Goal: Information Seeking & Learning: Check status

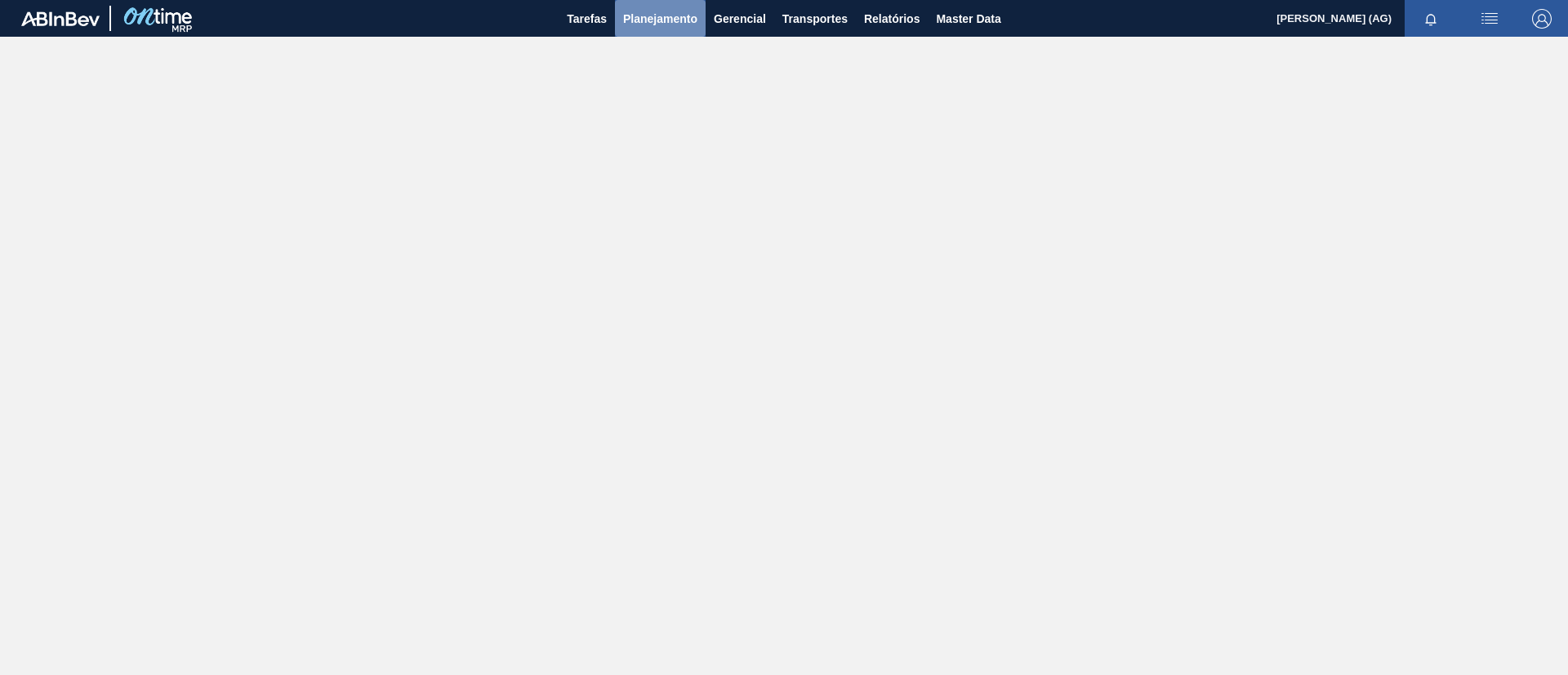
click at [684, 18] on span "Planejamento" at bounding box center [660, 18] width 74 height 19
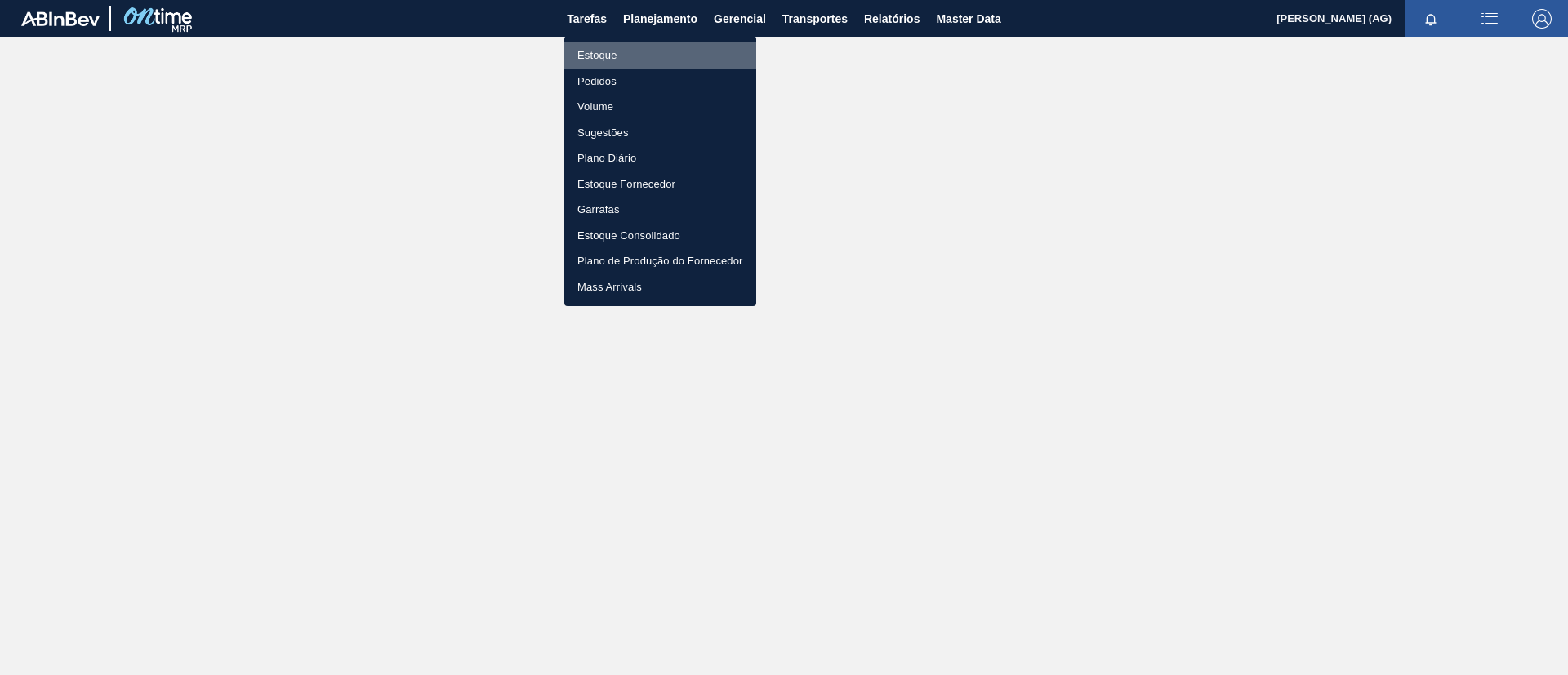
click at [616, 53] on li "Estoque" at bounding box center [660, 55] width 192 height 26
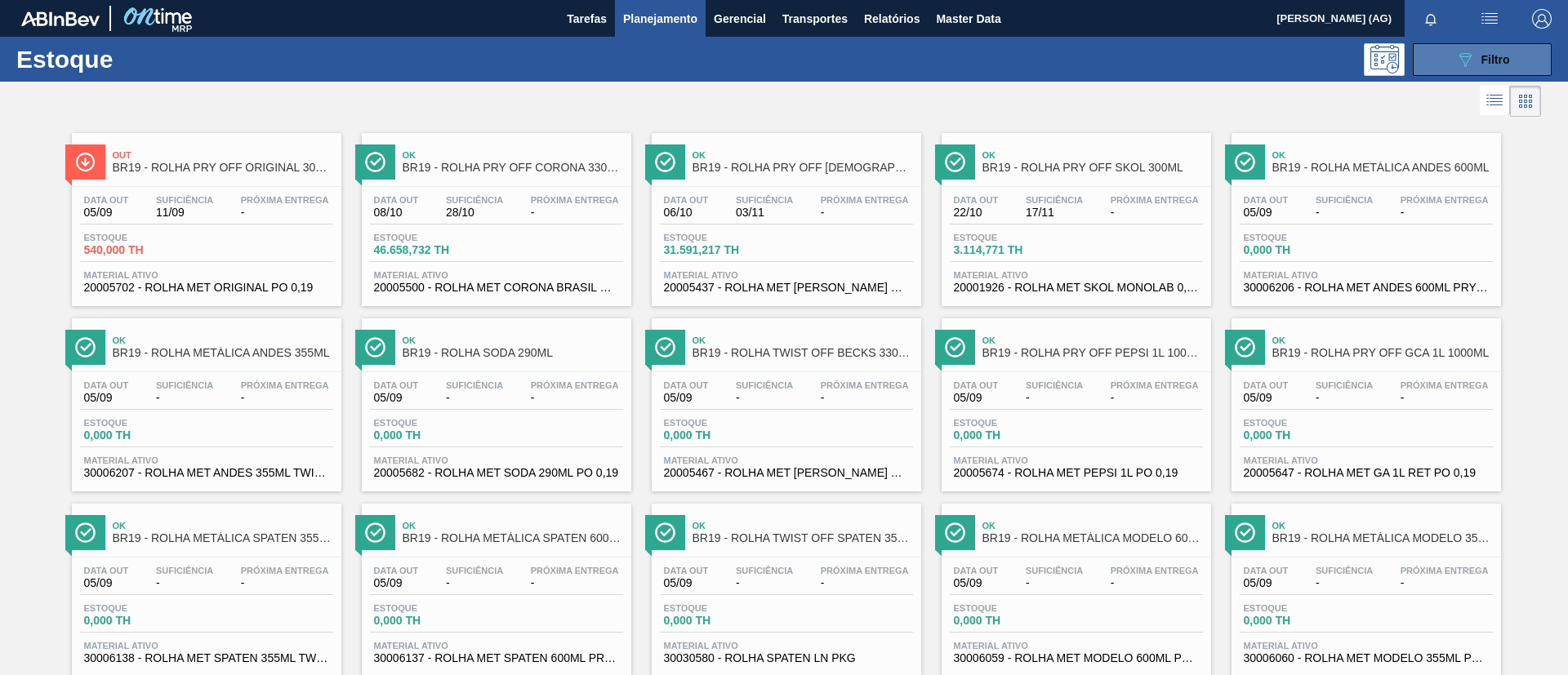
click at [1496, 70] on button "089F7B8B-B2A5-4AFE-B5C0-19BA573D28AC Filtro" at bounding box center [1482, 60] width 139 height 33
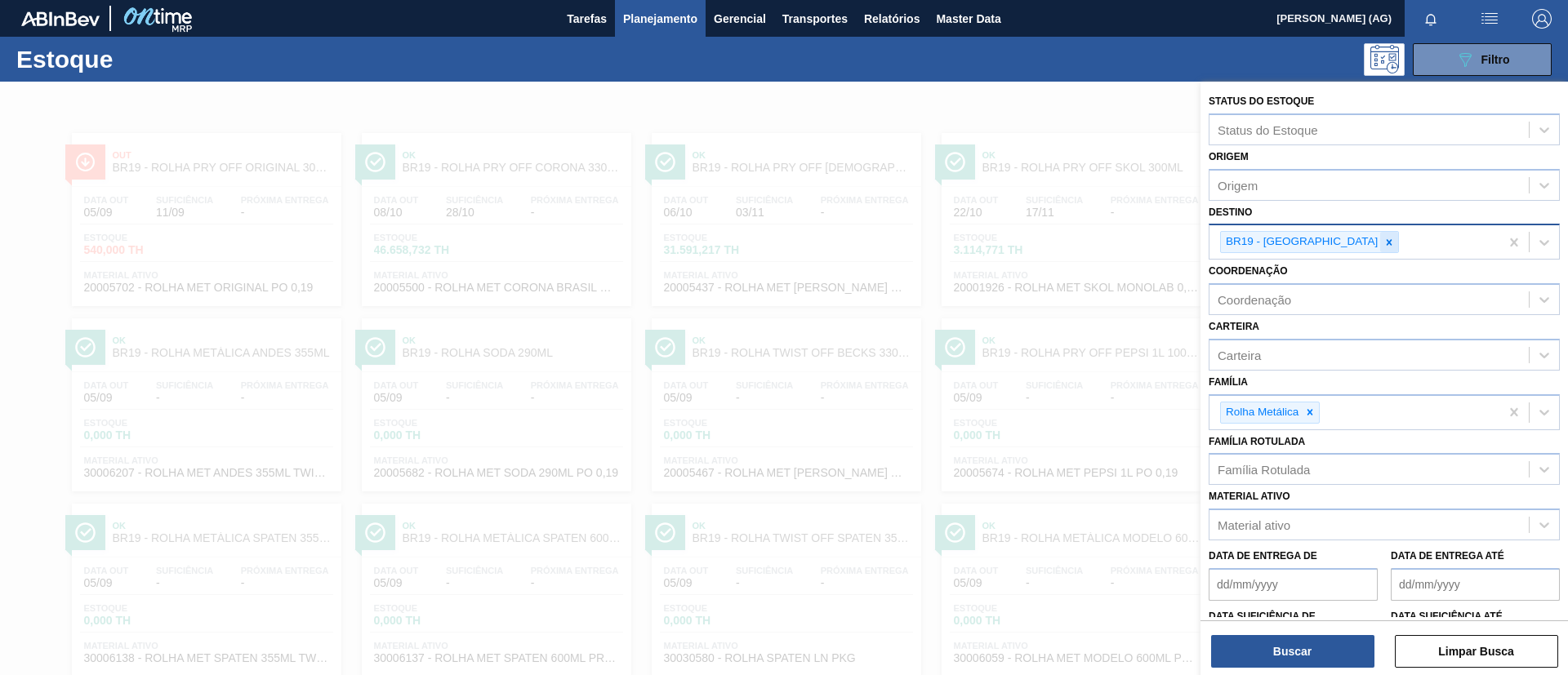
click at [1387, 244] on icon at bounding box center [1390, 242] width 6 height 6
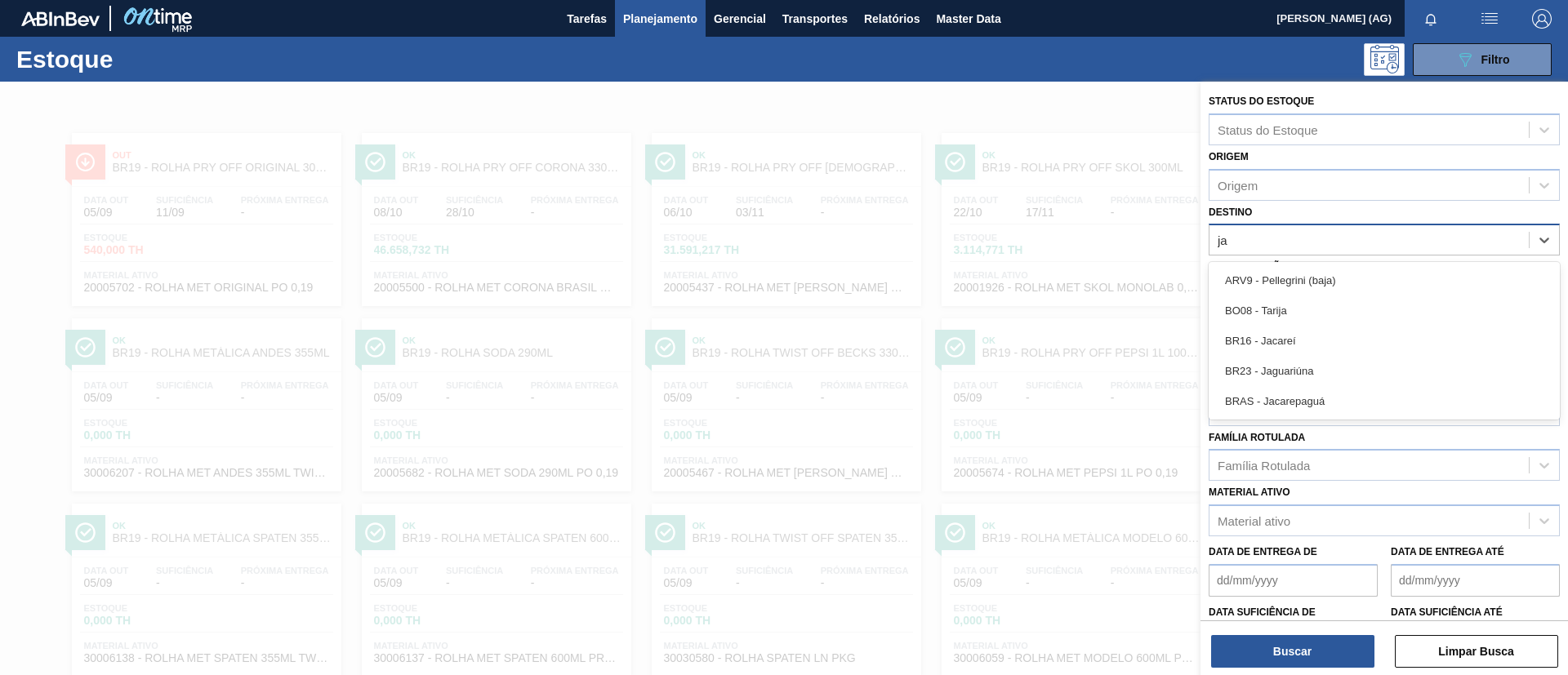
type input "jag"
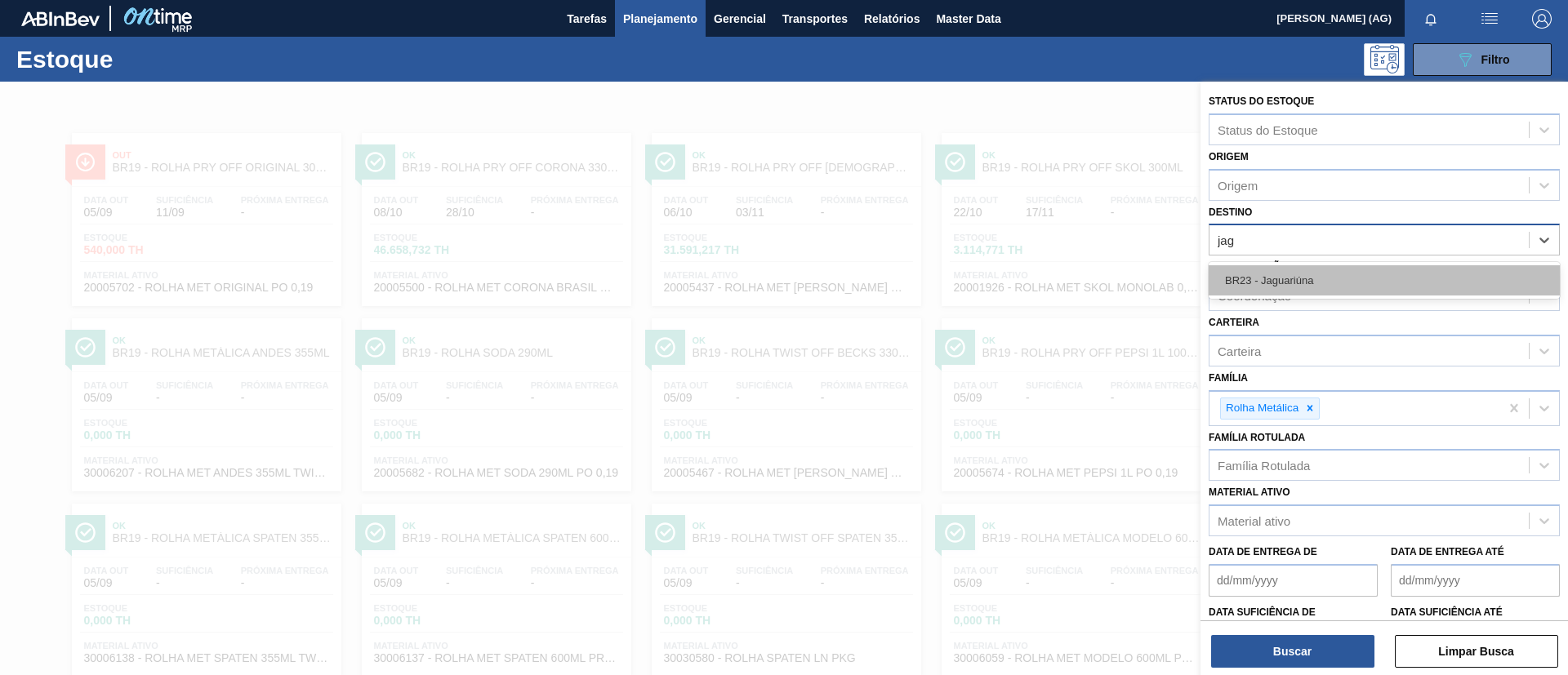
click at [1318, 278] on div "BR23 - Jaguariúna" at bounding box center [1384, 280] width 352 height 30
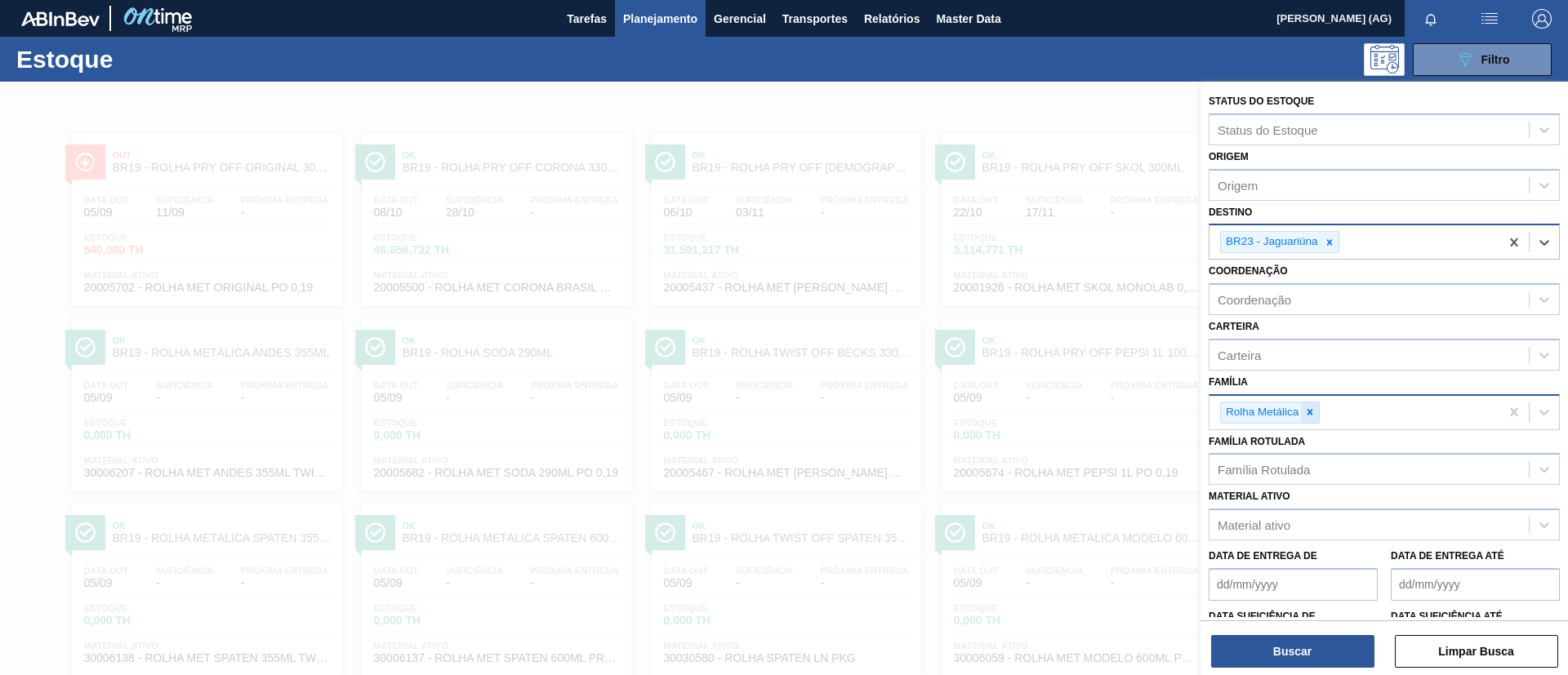
click at [1307, 411] on icon at bounding box center [1310, 412] width 12 height 12
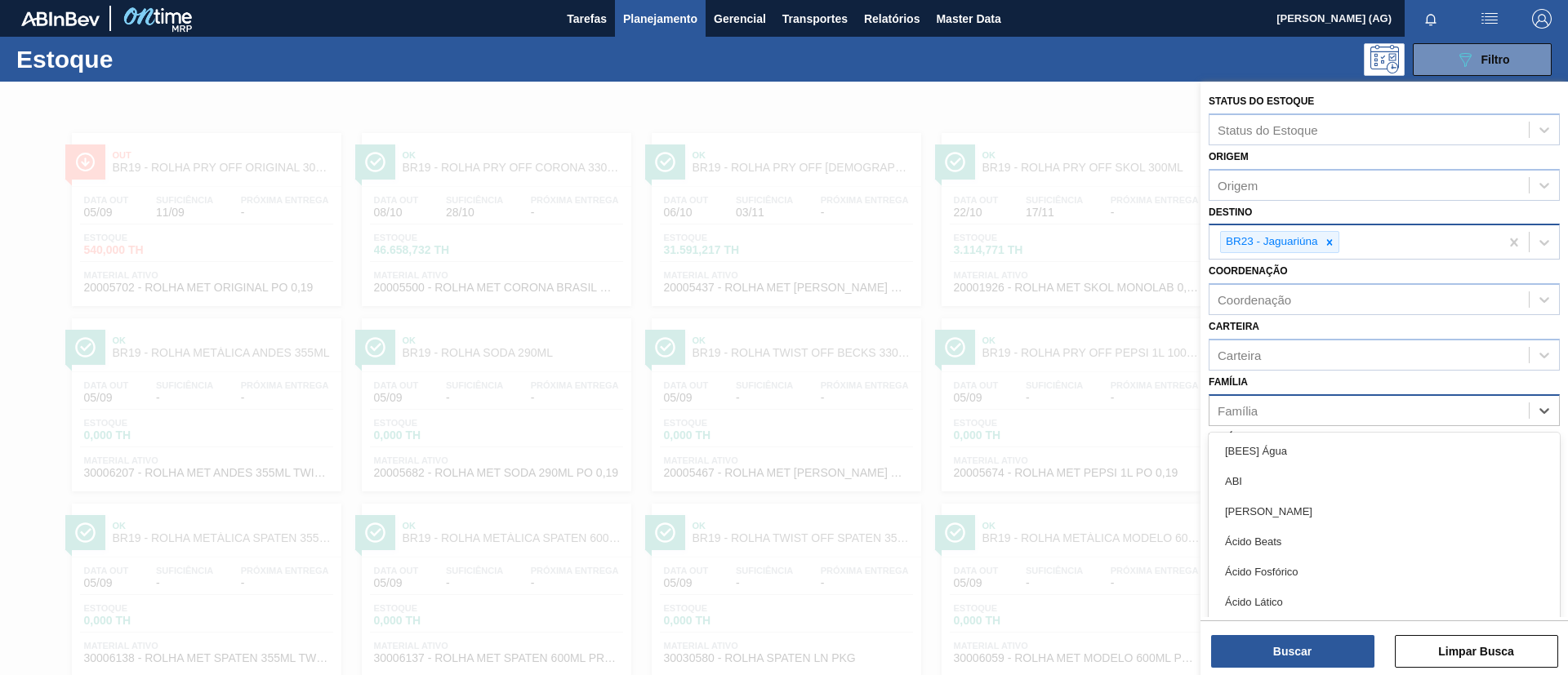
scroll to position [9, 0]
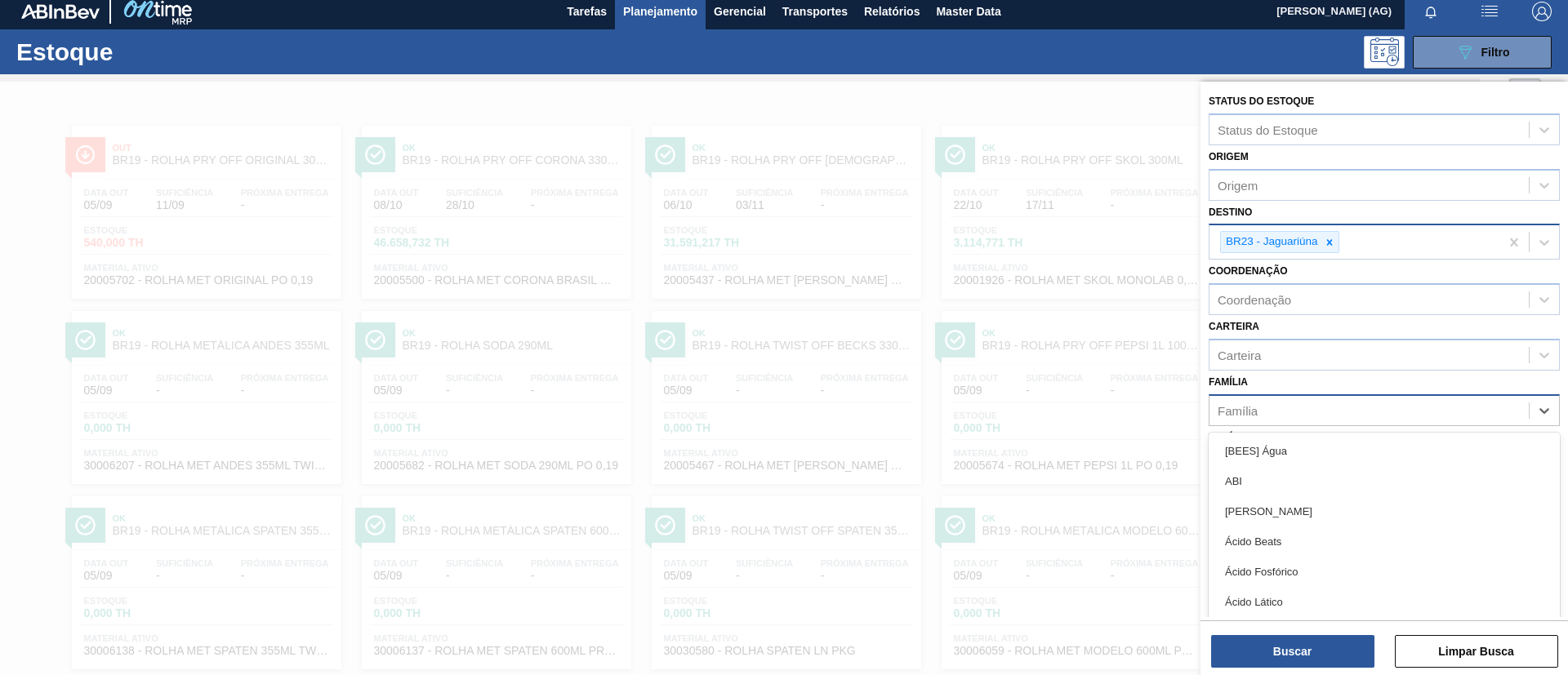
click at [1302, 414] on div "Família" at bounding box center [1370, 410] width 320 height 24
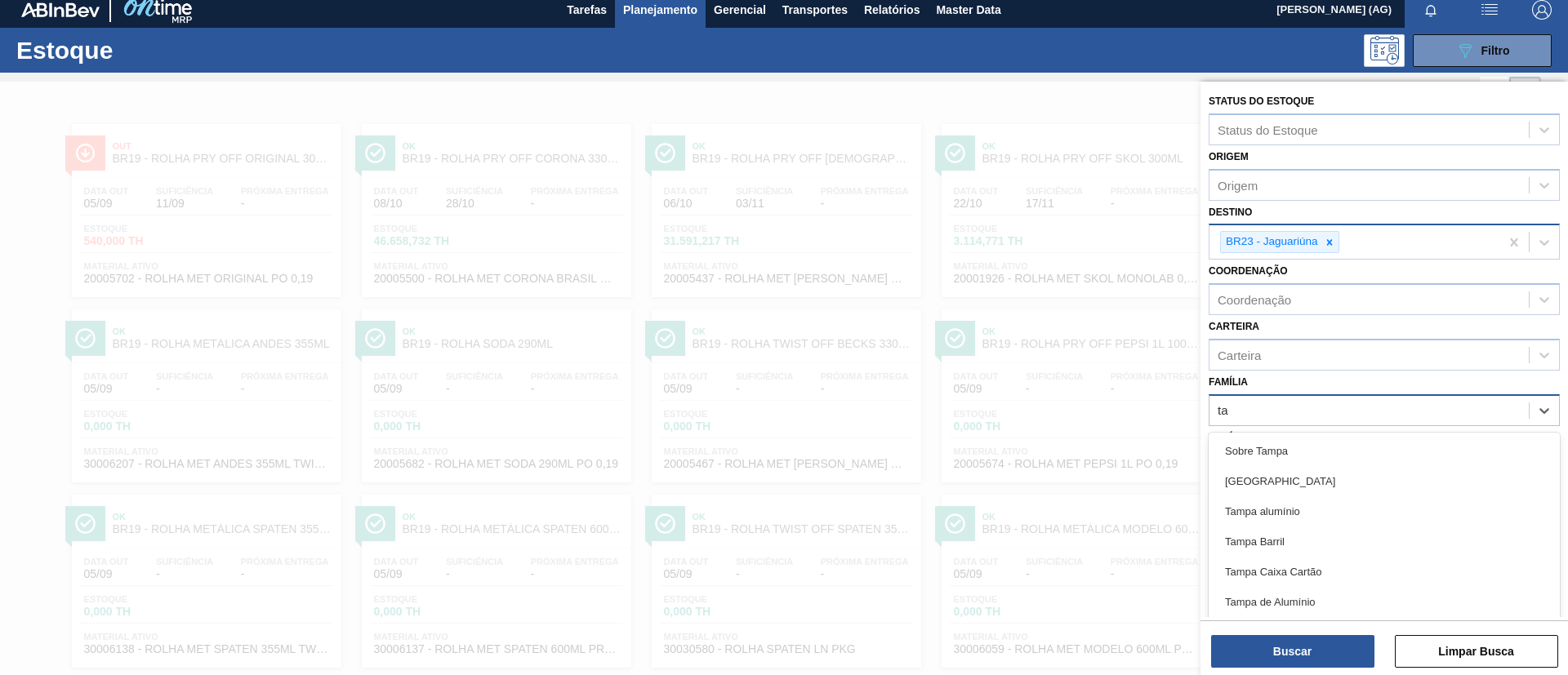
type input "t"
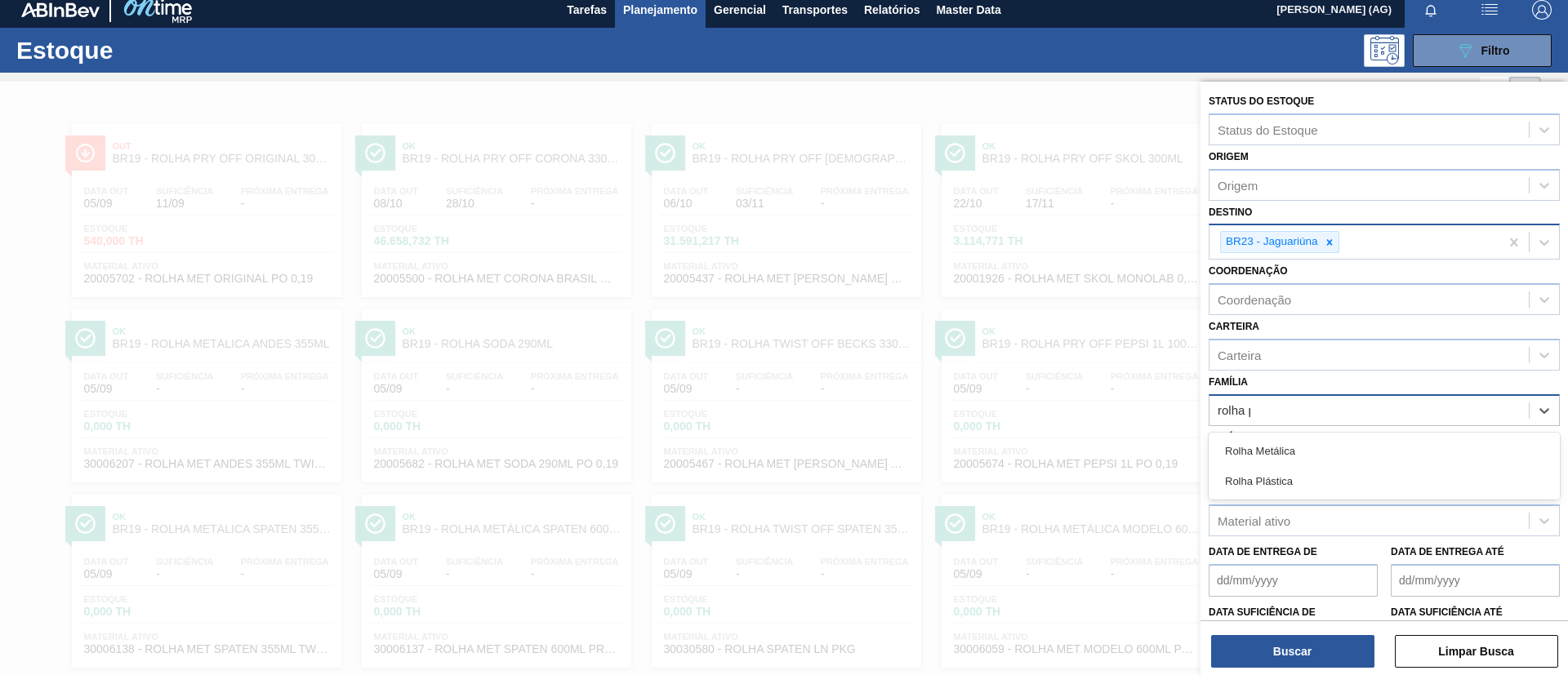
type input "rolha pl"
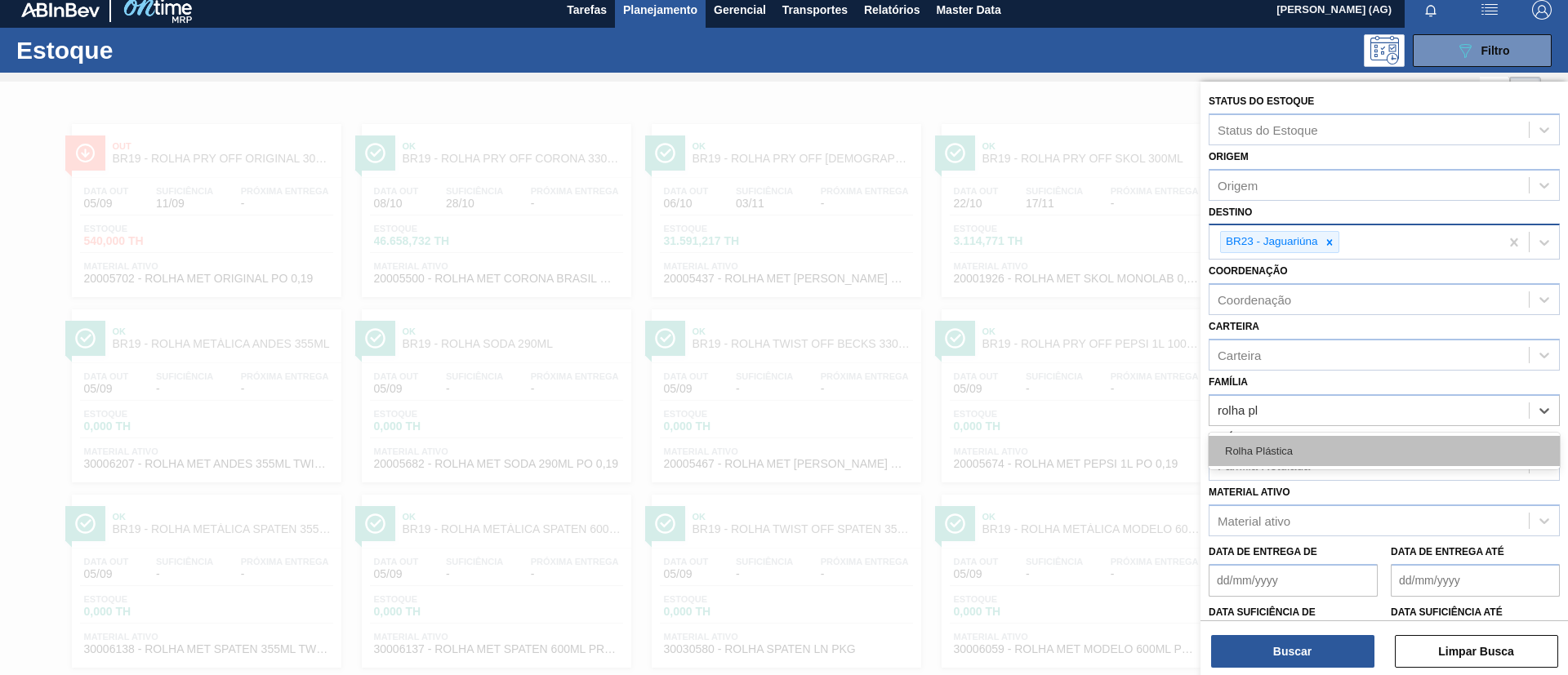
click at [1349, 450] on div "Rolha Plástica" at bounding box center [1384, 451] width 352 height 30
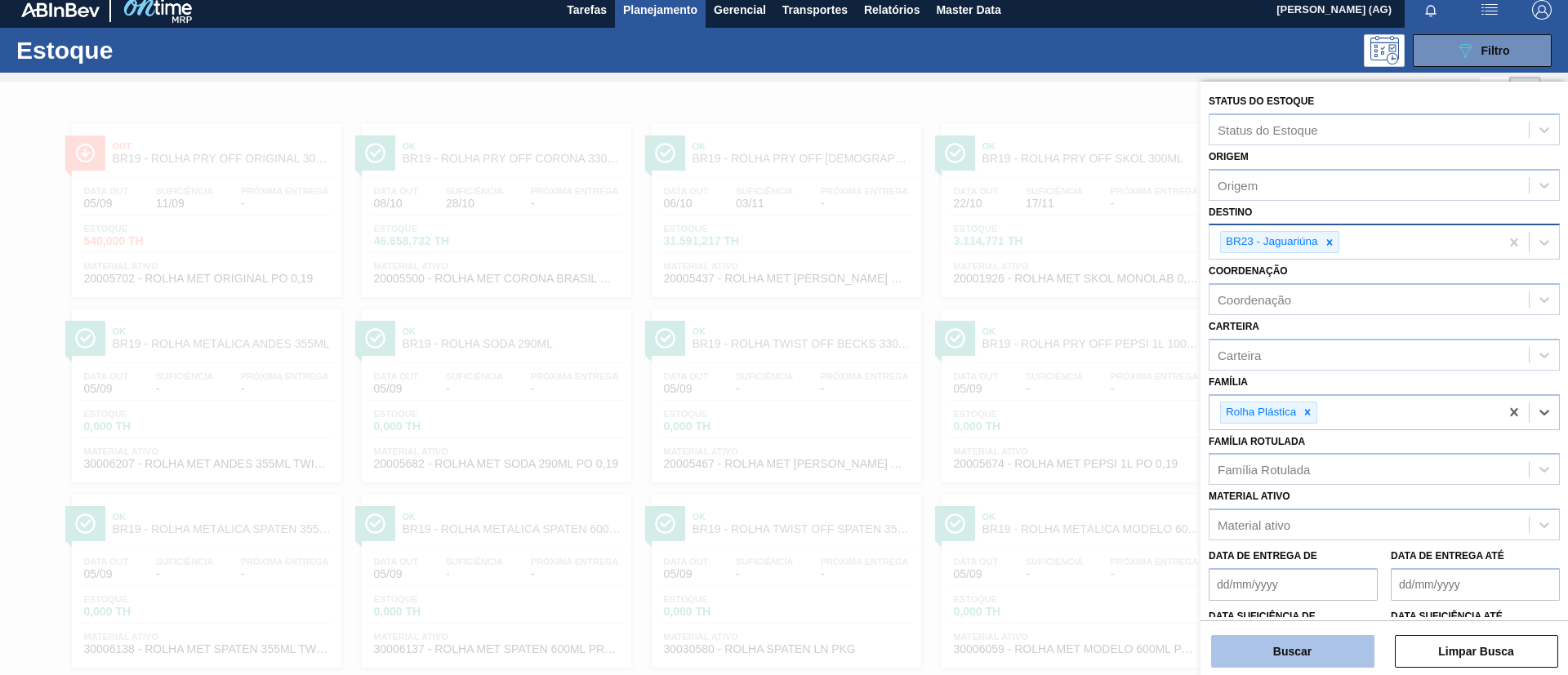
click at [1300, 655] on button "Buscar" at bounding box center [1294, 652] width 164 height 33
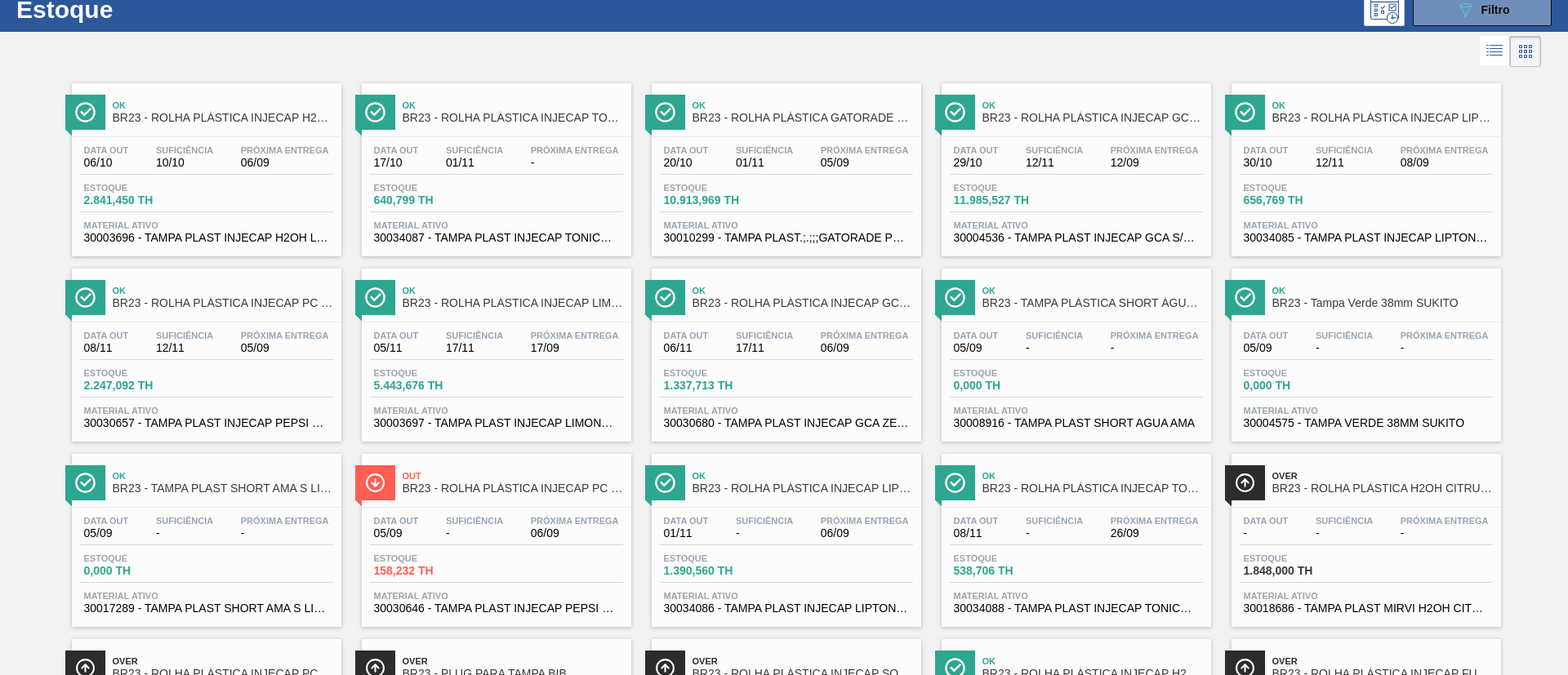
scroll to position [0, 0]
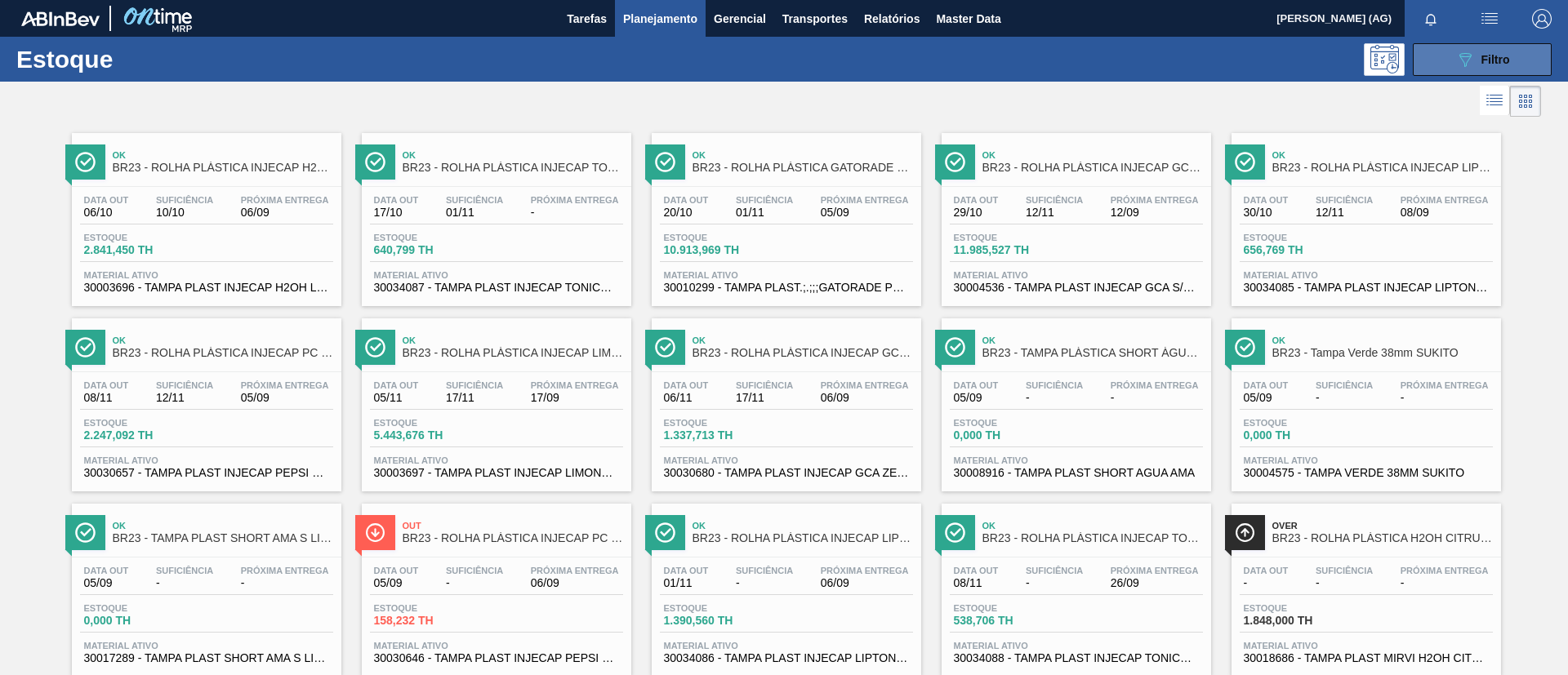
click at [1448, 71] on button "089F7B8B-B2A5-4AFE-B5C0-19BA573D28AC Filtro" at bounding box center [1482, 60] width 139 height 33
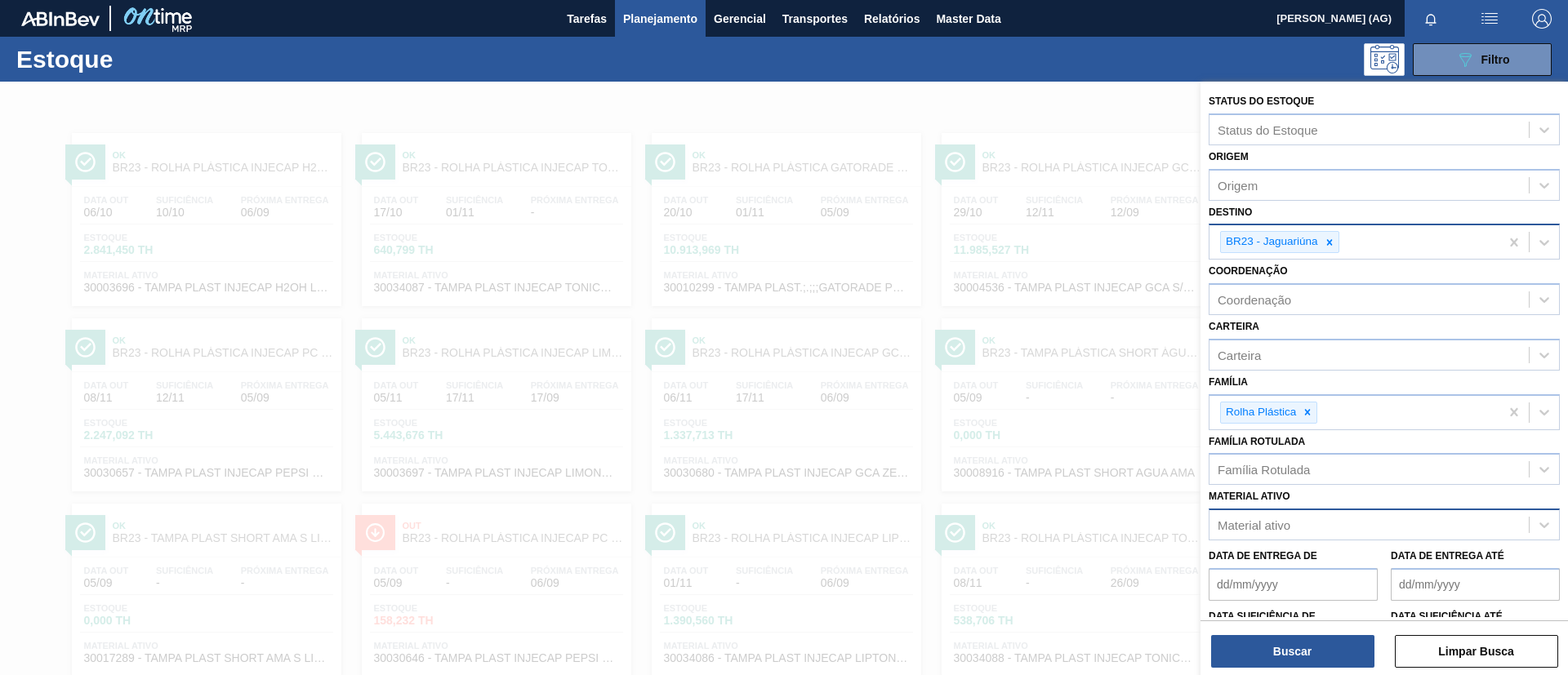
click at [1284, 516] on div "Material ativo" at bounding box center [1370, 525] width 320 height 24
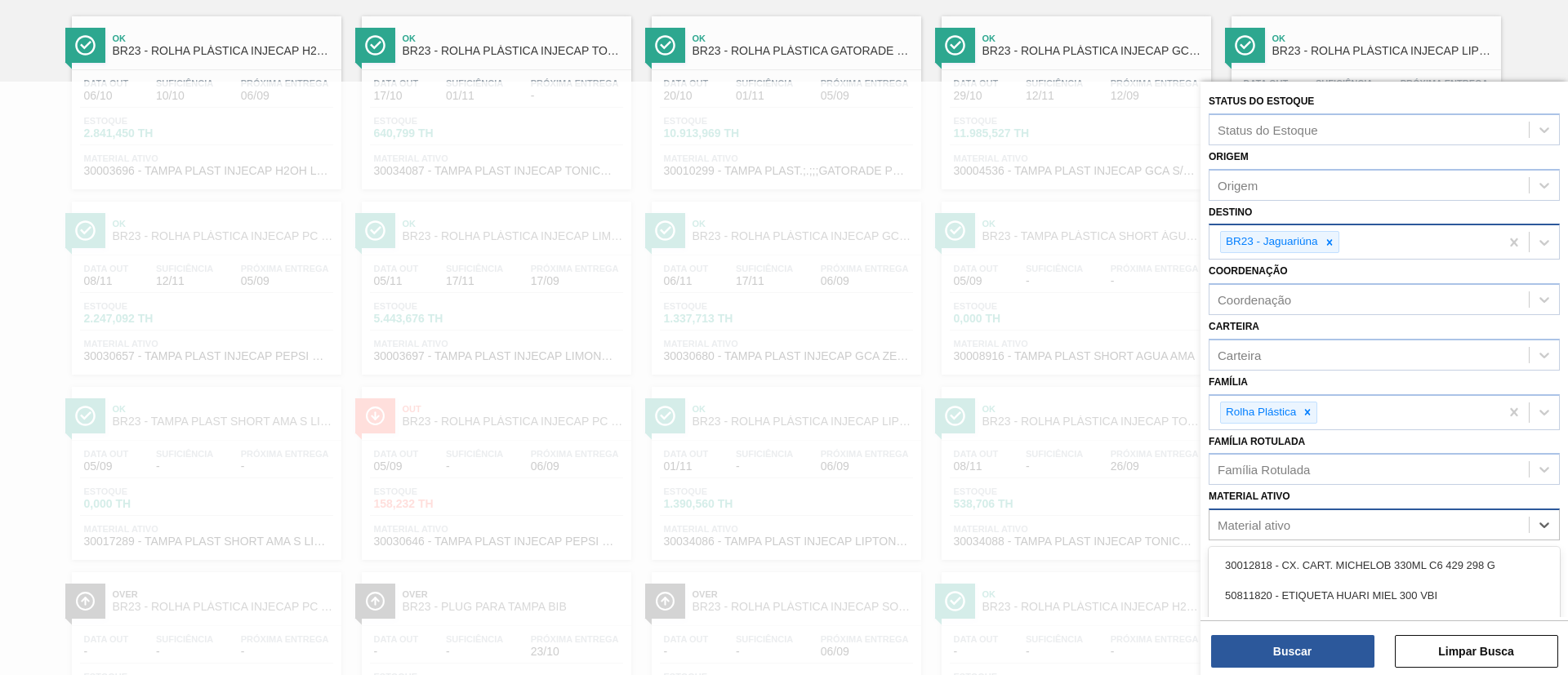
scroll to position [123, 0]
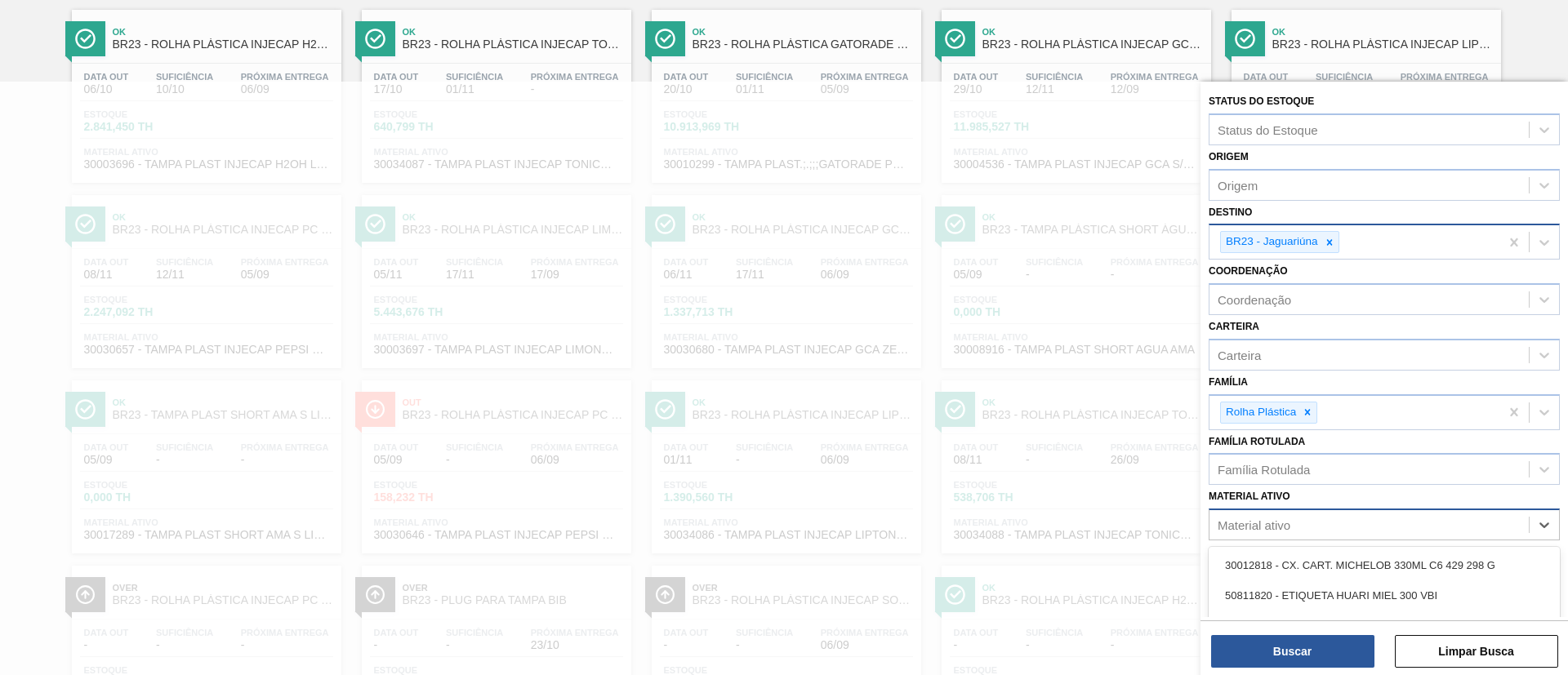
type ativo "d"
type ativo "s"
type ativo "r"
type ativo "t"
type ativo "r"
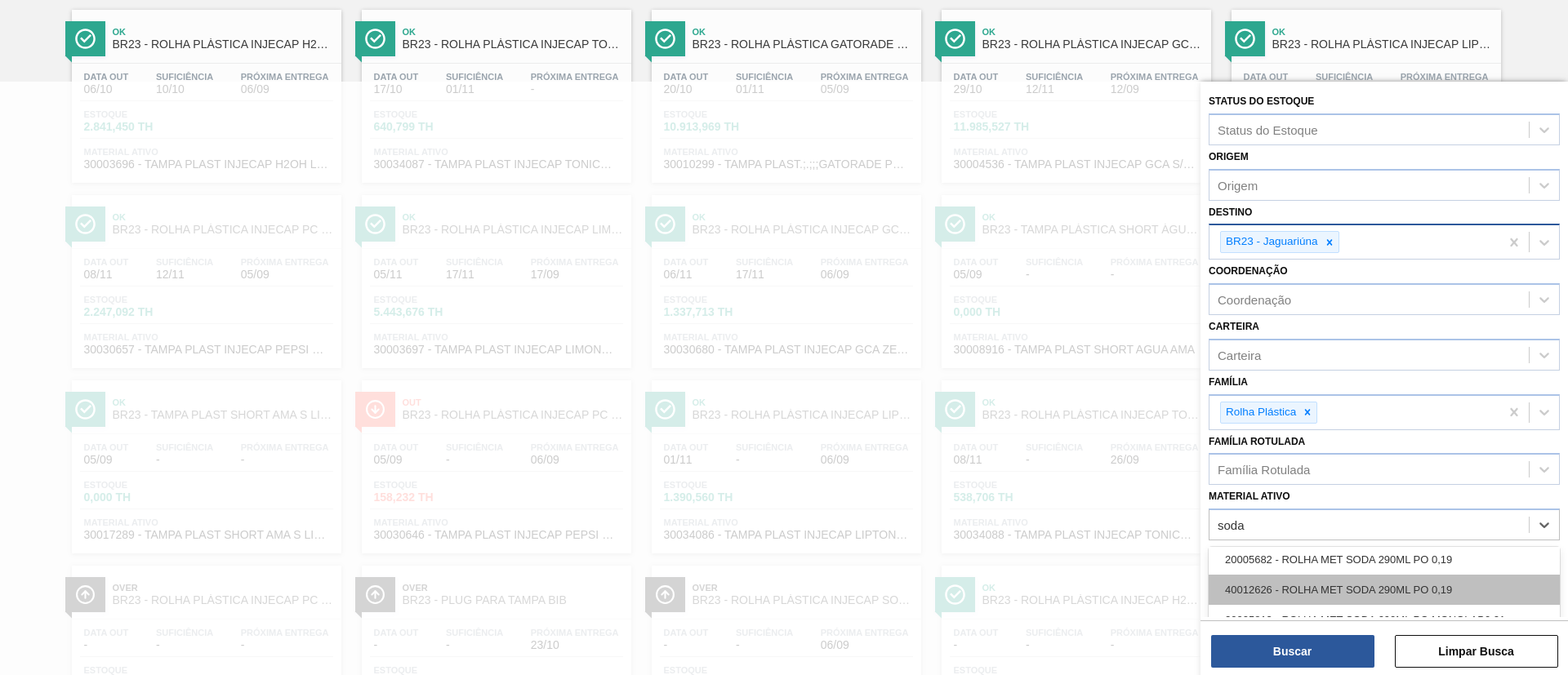
scroll to position [2894, 0]
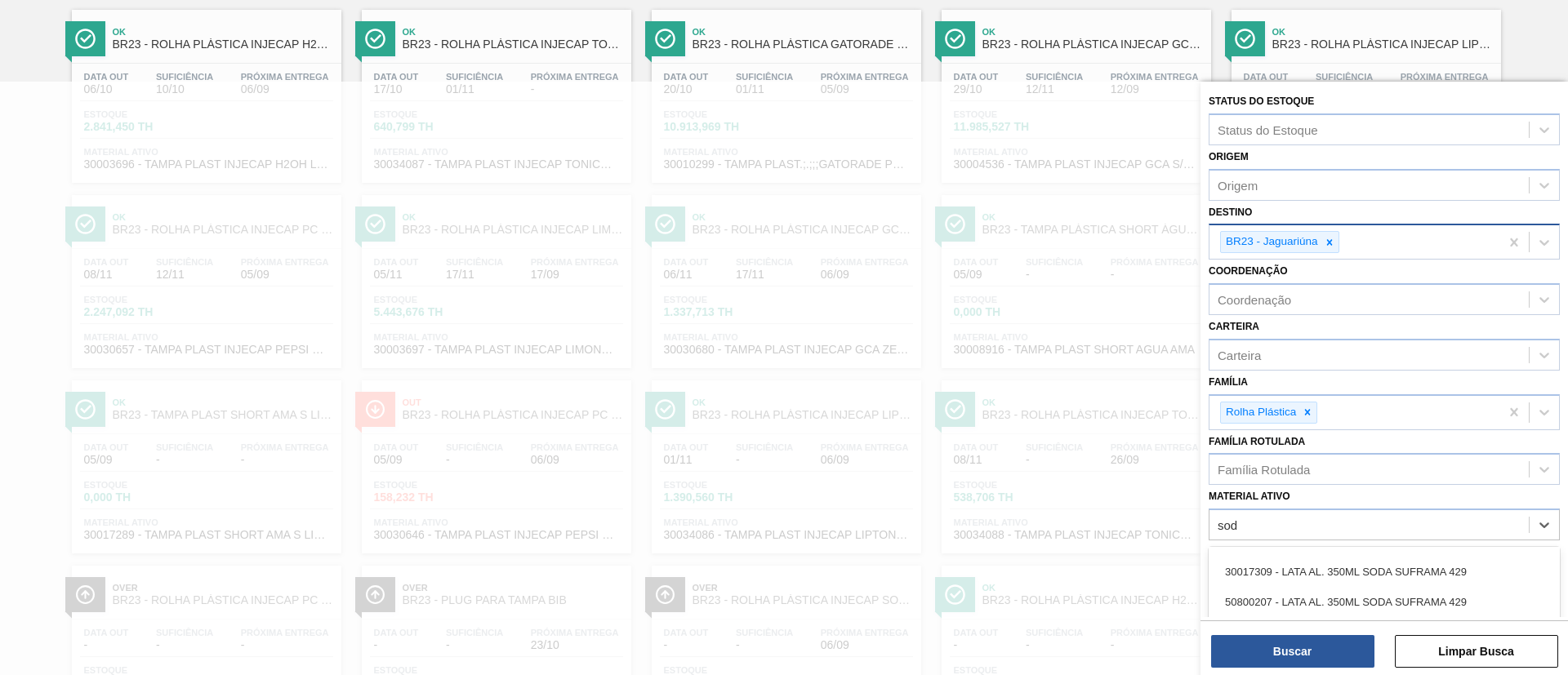
type ativo "sod"
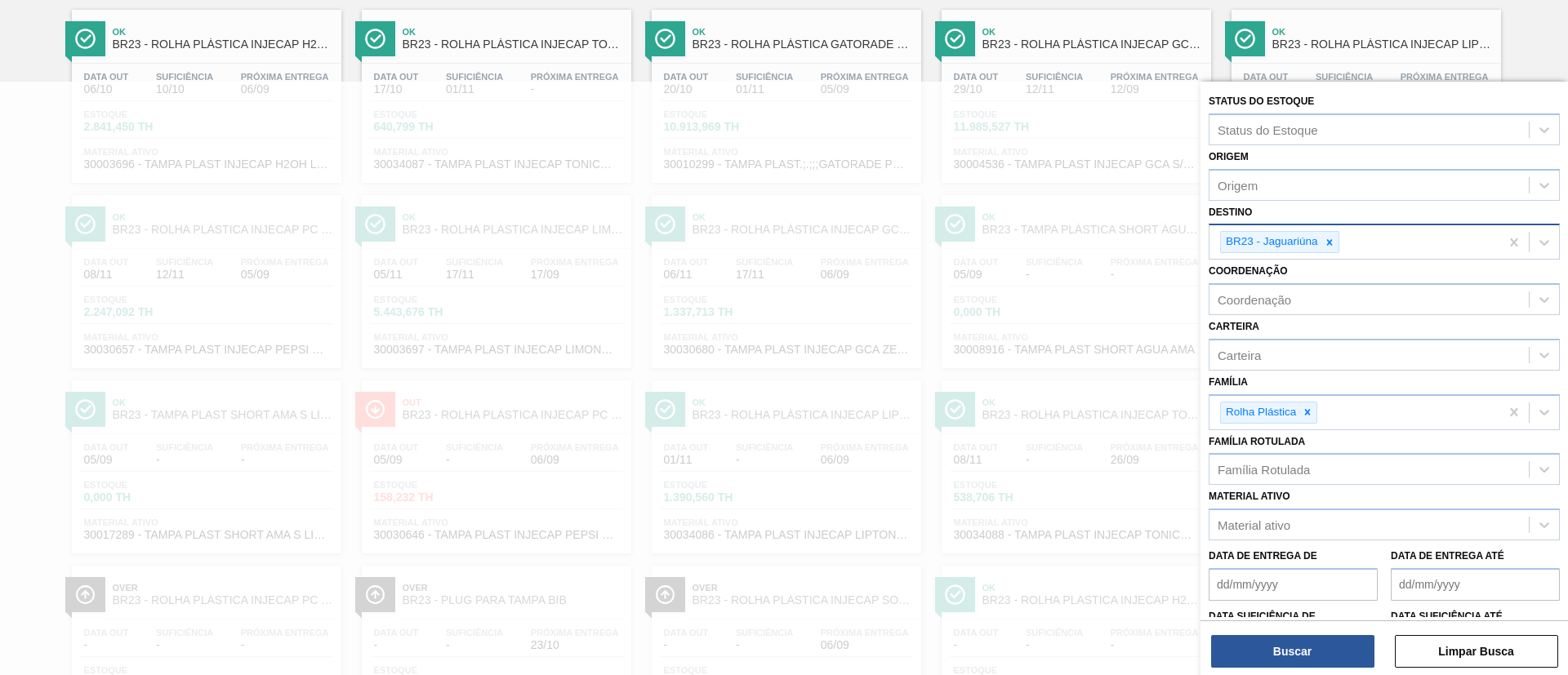
click at [1546, 54] on div "Ok BR23 - ROLHA PLÁSTICA INJECAP H2OH SHORT Data out 06/10 Suficiência 10/10 Pr…" at bounding box center [784, 460] width 1568 height 926
